Goal: Information Seeking & Learning: Understand process/instructions

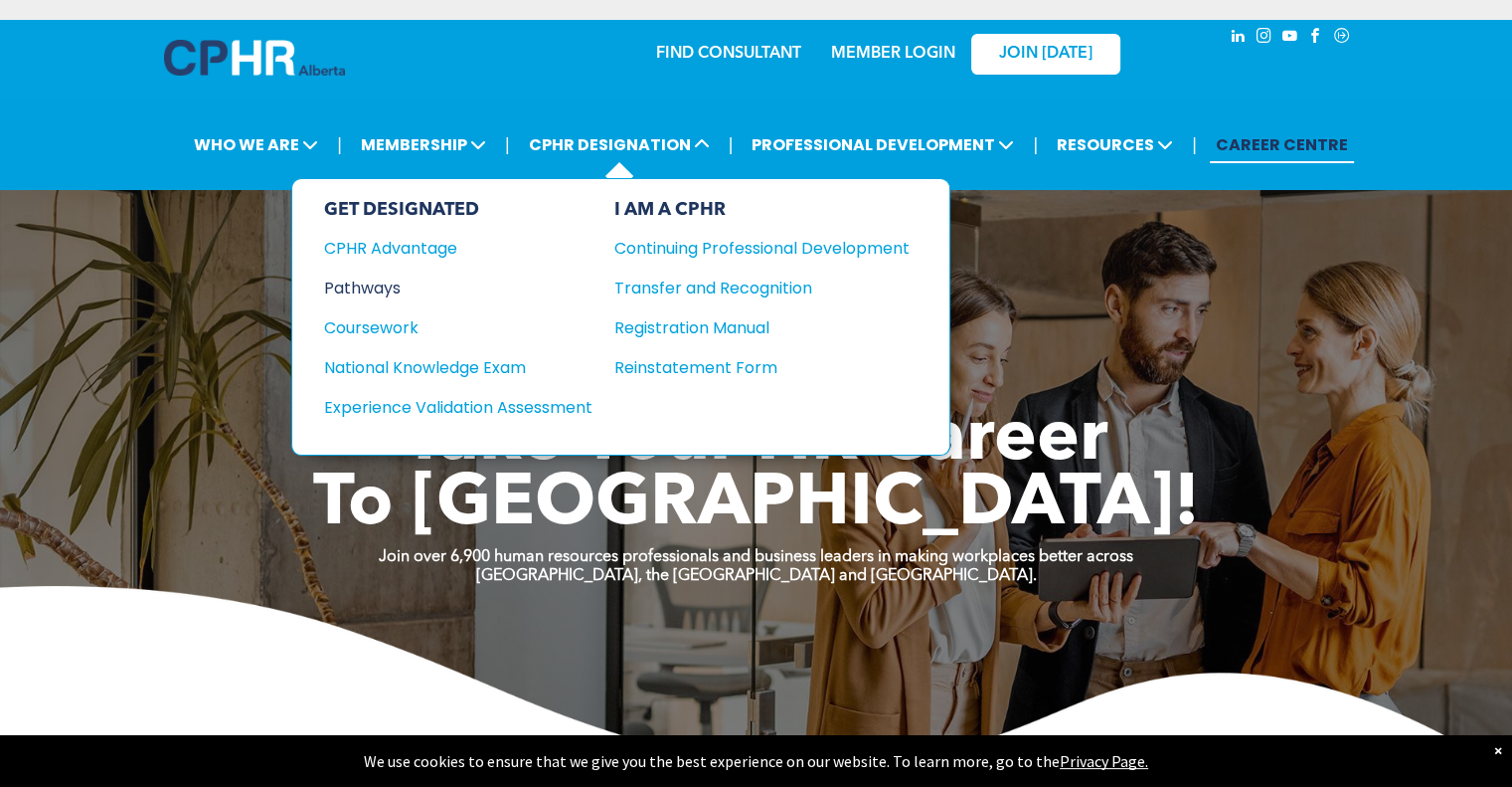
click at [373, 294] on div "Pathways" at bounding box center [445, 288] width 242 height 25
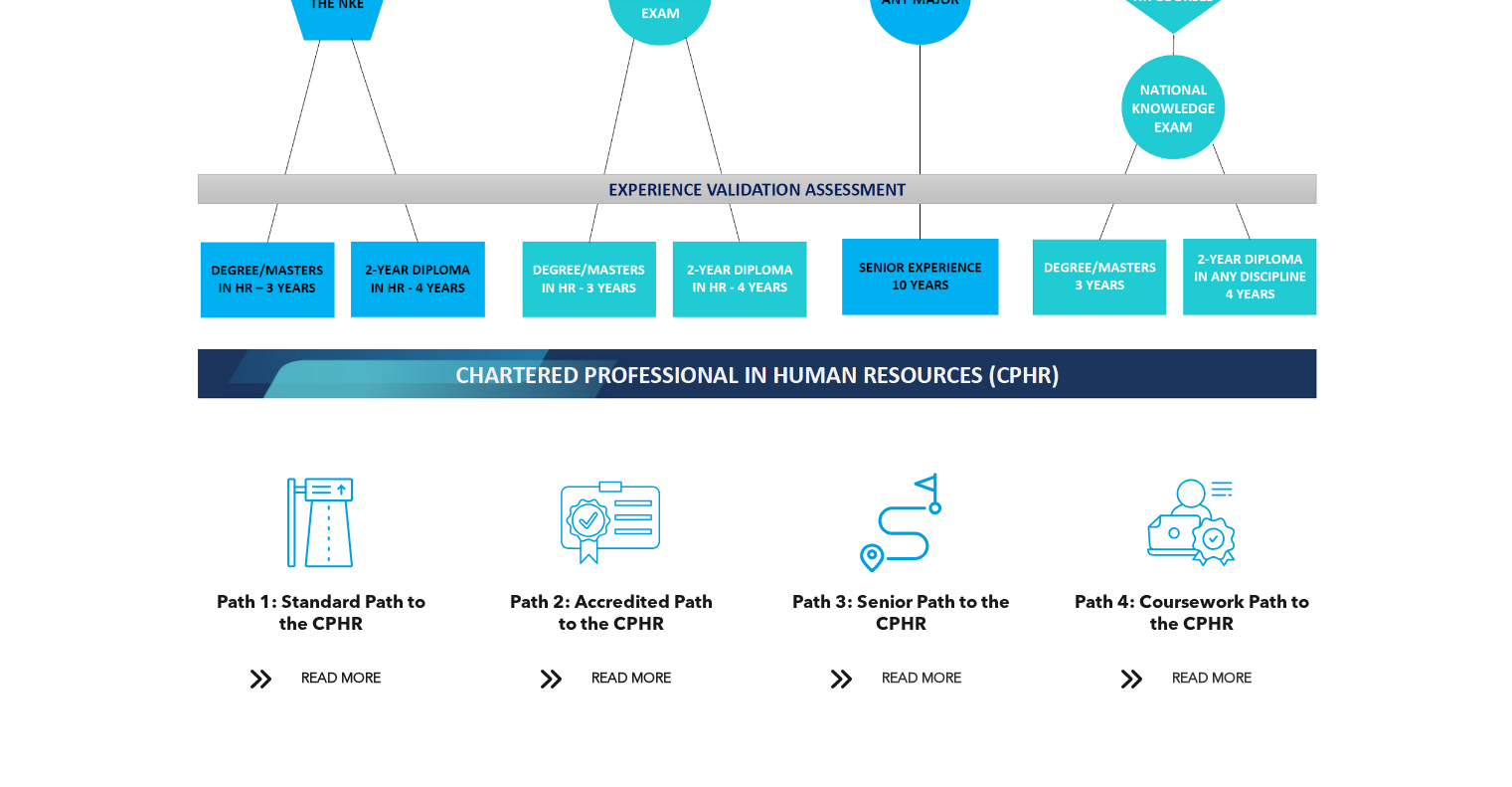
scroll to position [1979, 0]
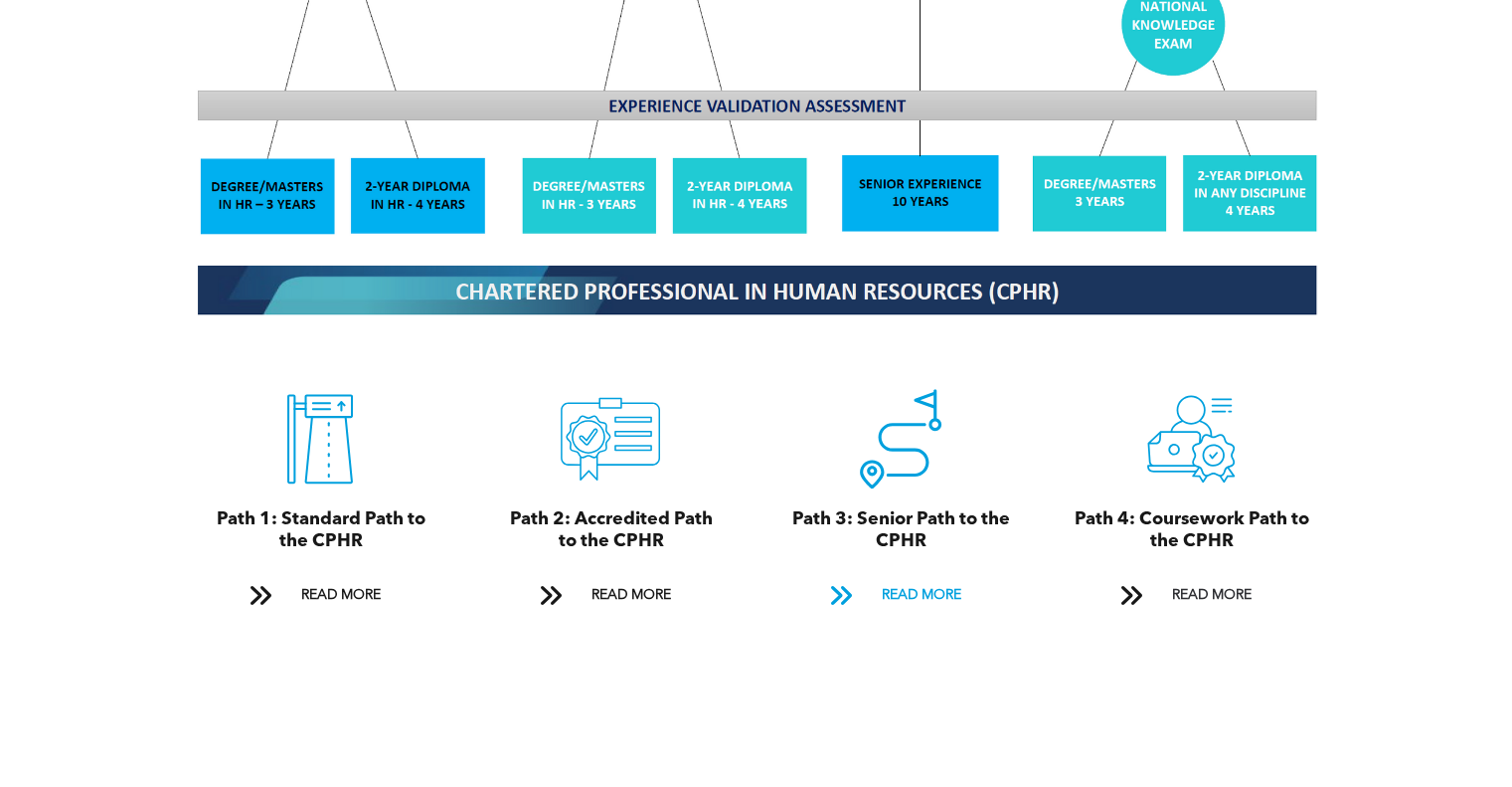
click at [910, 577] on span "READ MORE" at bounding box center [921, 595] width 94 height 37
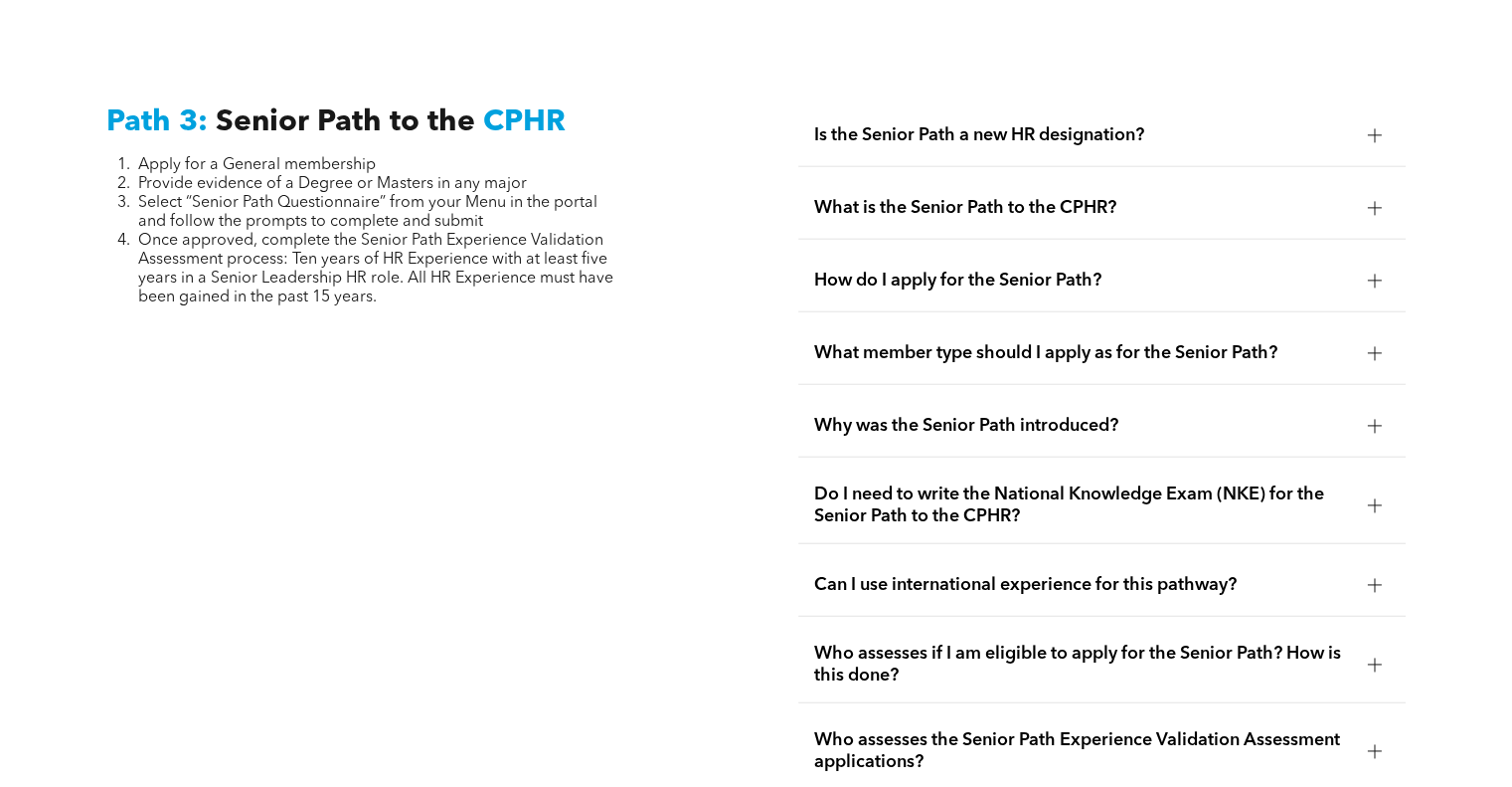
scroll to position [4957, 0]
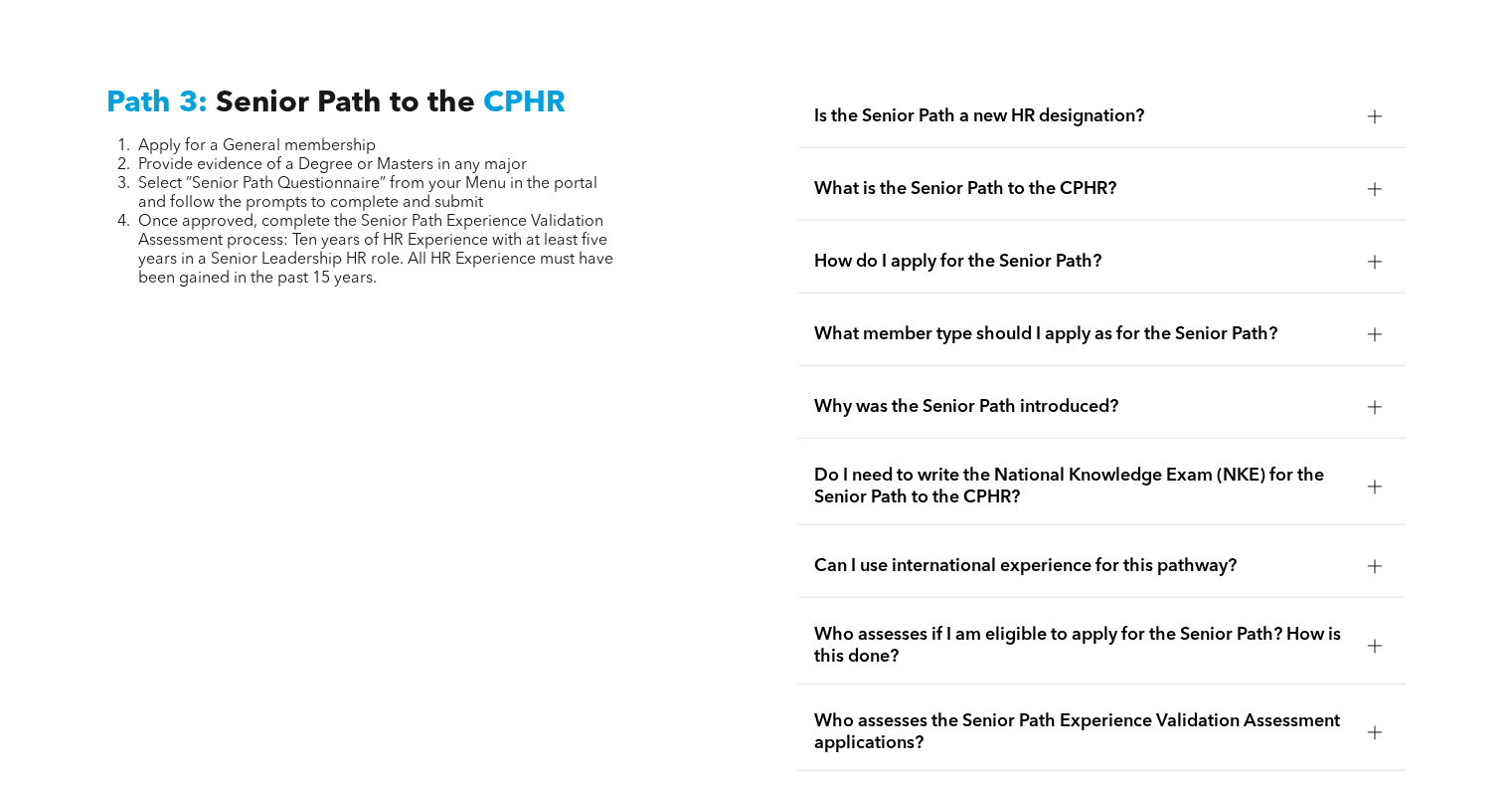
click at [1090, 178] on span "What is the Senior Path to the CPHR?" at bounding box center [1083, 189] width 537 height 22
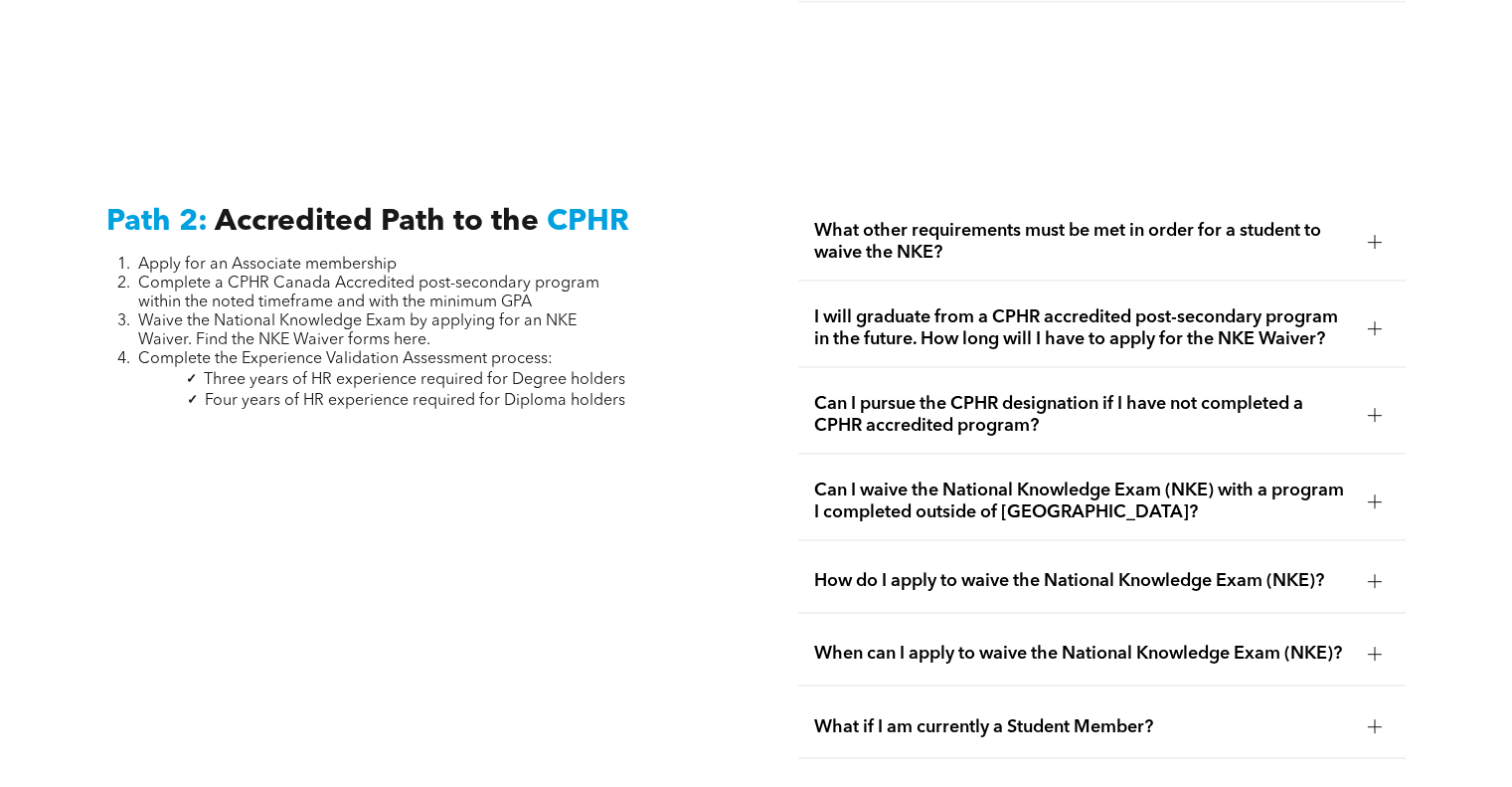
scroll to position [3174, 0]
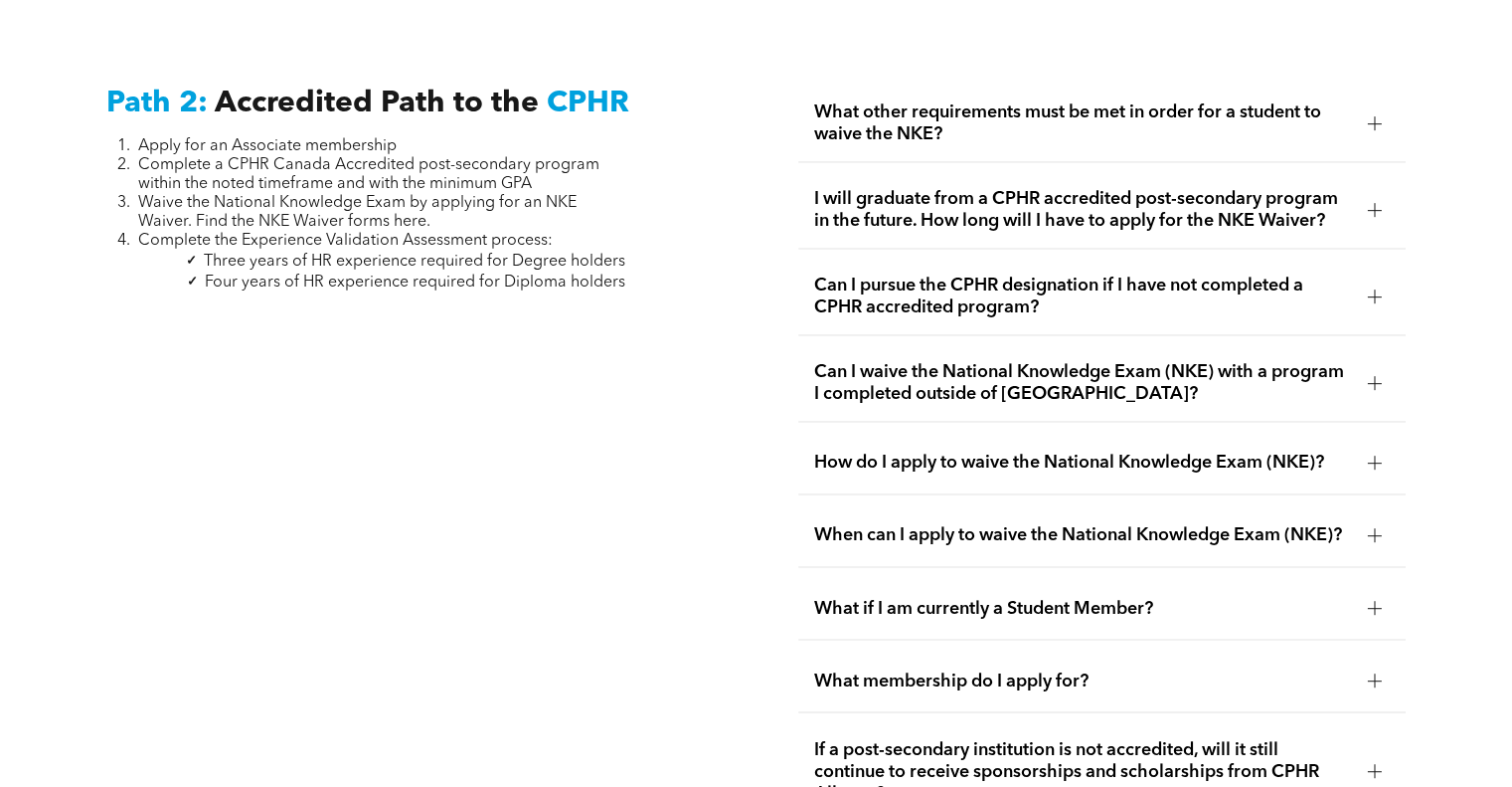
click at [1145, 345] on div "Can I waive the National Knowledge Exam (NKE) with a program I completed outsid…" at bounding box center [1102, 383] width 607 height 77
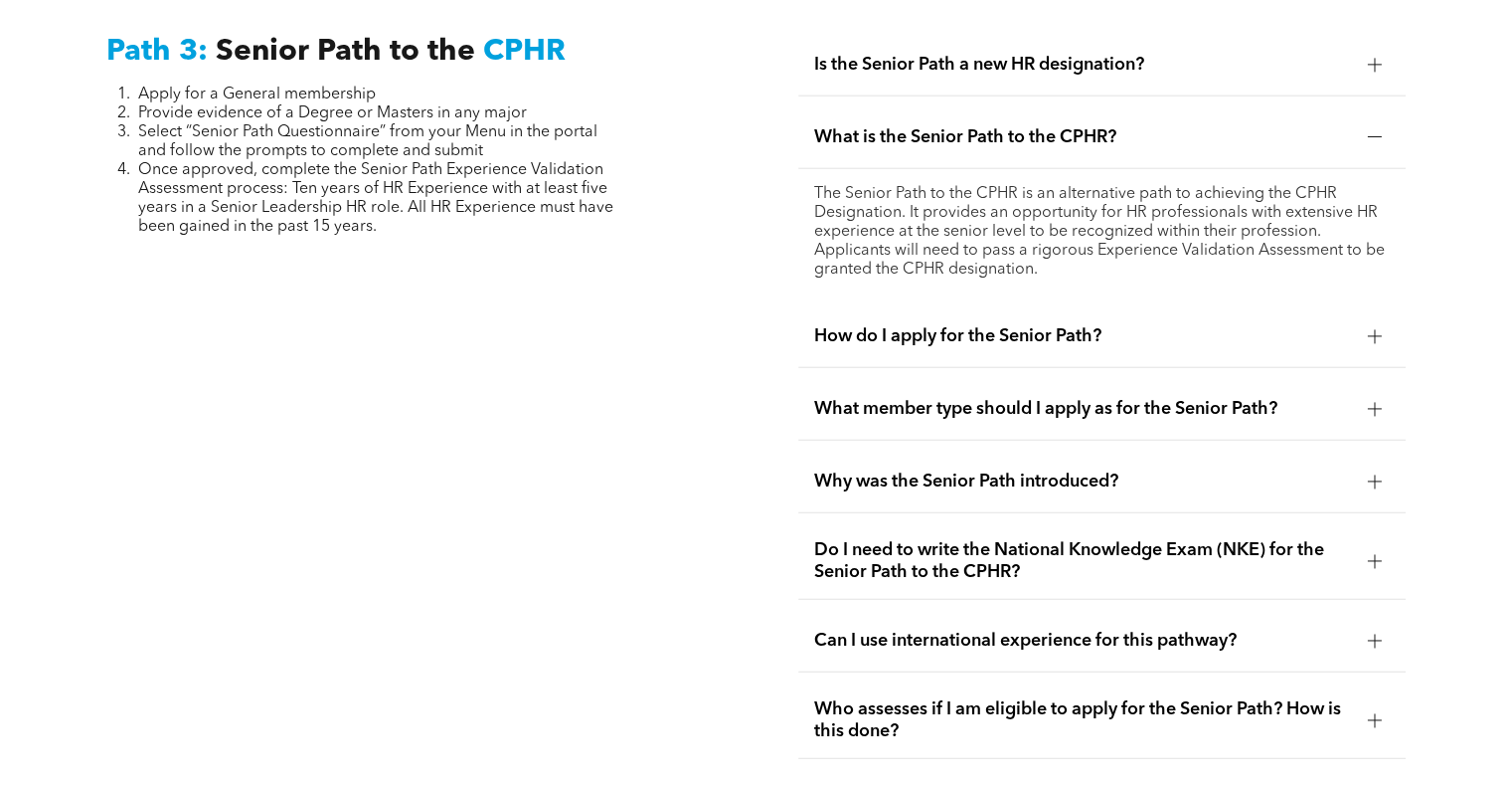
scroll to position [5101, 0]
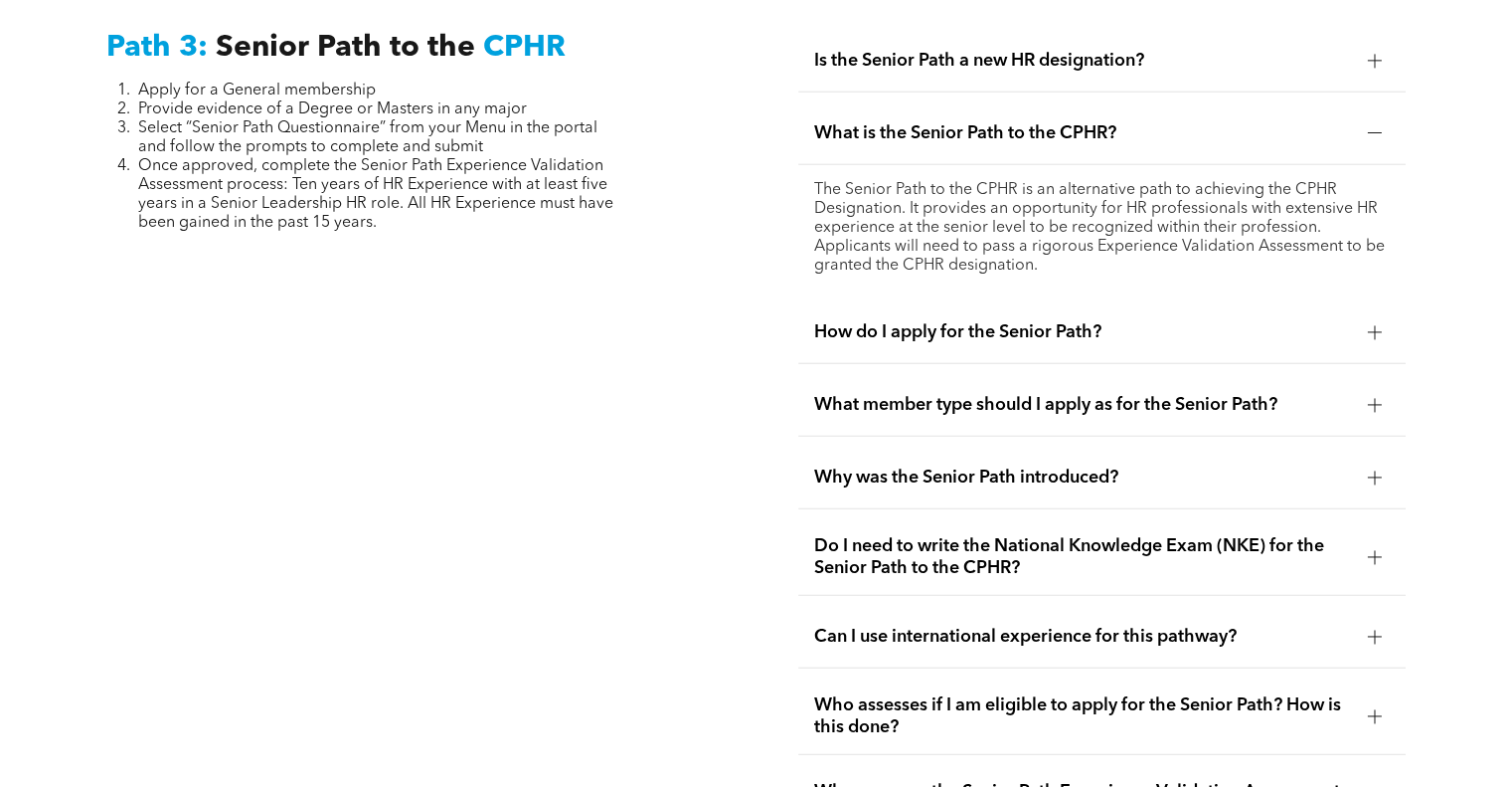
click at [1036, 522] on div "Do I need to write the National Knowledge Exam (NKE) for the Senior Path to the…" at bounding box center [1102, 557] width 607 height 77
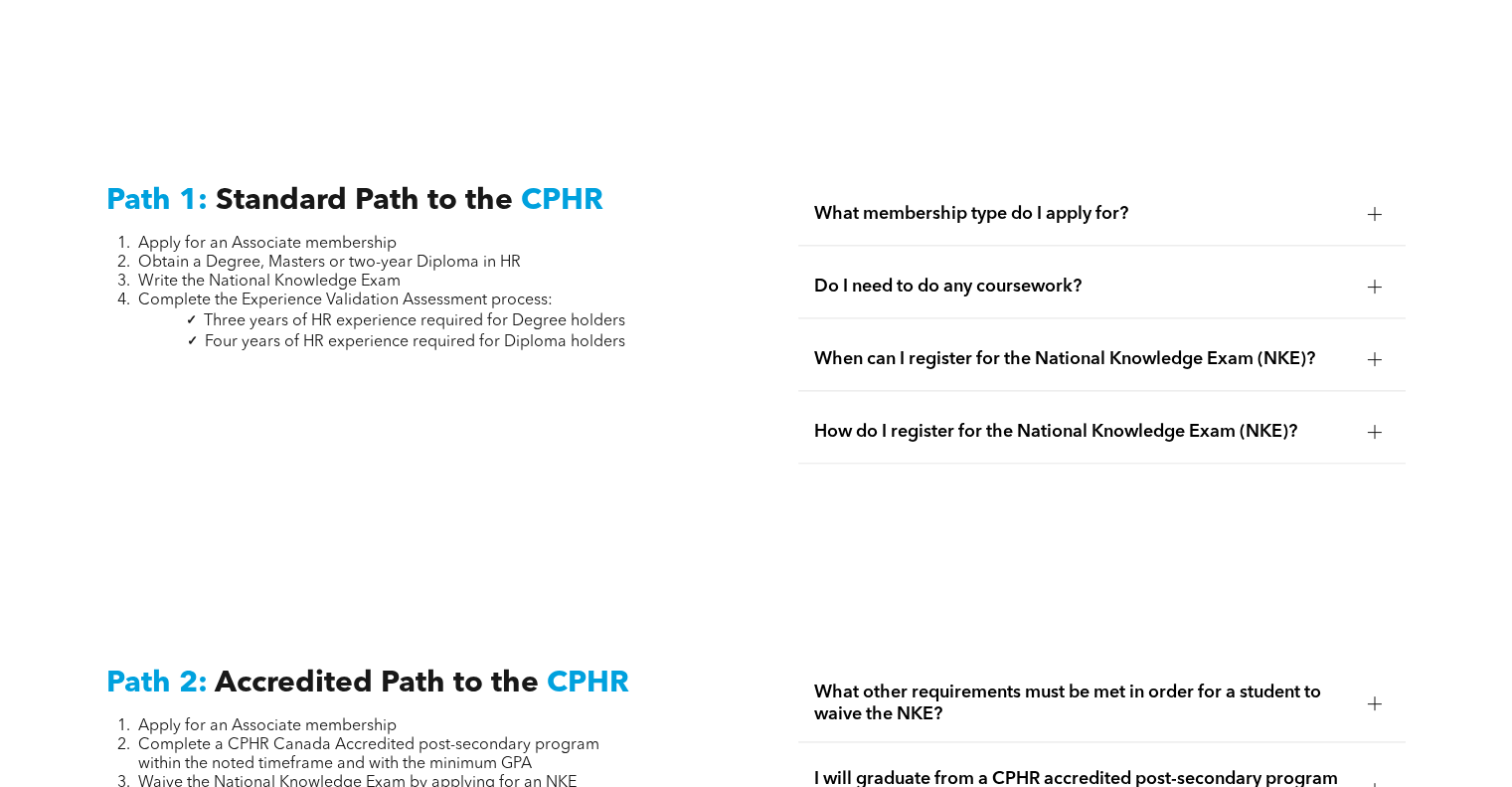
scroll to position [2595, 0]
click at [239, 194] on span "Standard Path to the" at bounding box center [364, 200] width 297 height 30
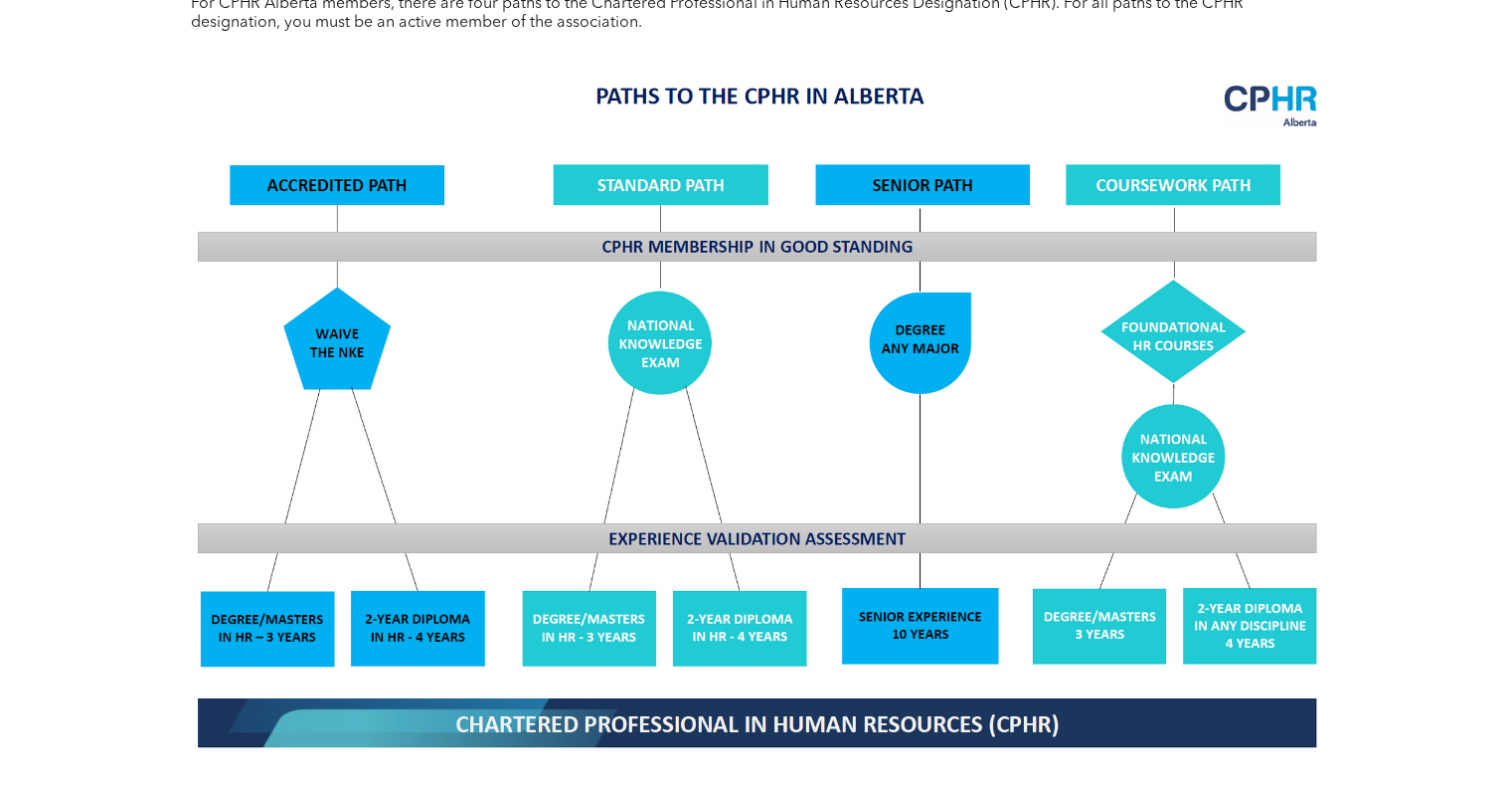
scroll to position [1524, 0]
